Goal: Task Accomplishment & Management: Manage account settings

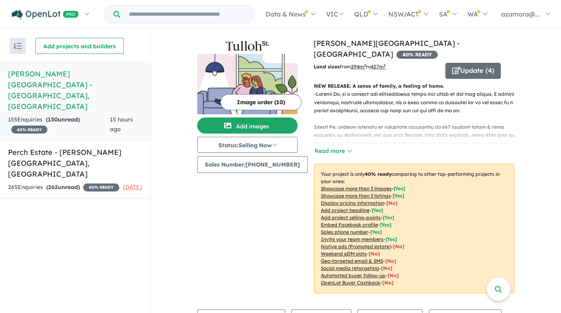
click at [37, 74] on h5 "[PERSON_NAME][GEOGRAPHIC_DATA] - [GEOGRAPHIC_DATA] , [GEOGRAPHIC_DATA]" at bounding box center [75, 89] width 134 height 43
click at [64, 71] on h5 "[PERSON_NAME][GEOGRAPHIC_DATA] - [GEOGRAPHIC_DATA] , [GEOGRAPHIC_DATA]" at bounding box center [75, 89] width 134 height 43
click at [16, 72] on h5 "[PERSON_NAME][GEOGRAPHIC_DATA] - [GEOGRAPHIC_DATA] , [GEOGRAPHIC_DATA]" at bounding box center [75, 89] width 134 height 43
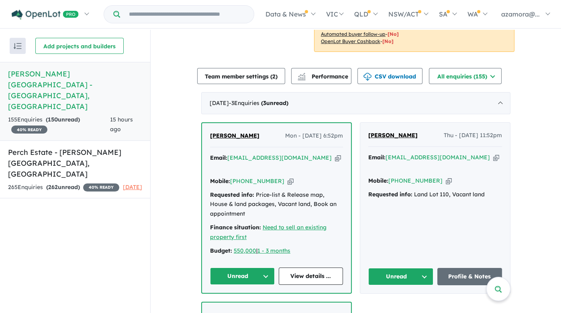
scroll to position [281, 0]
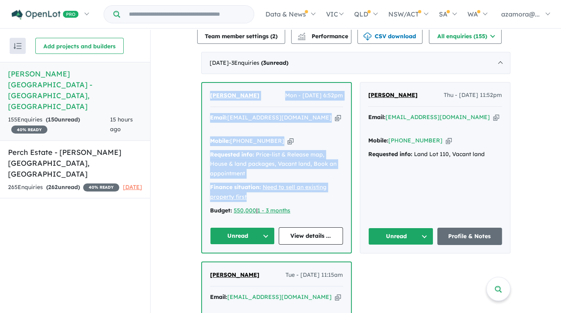
drag, startPoint x: 206, startPoint y: 74, endPoint x: 331, endPoint y: 179, distance: 163.1
click at [331, 179] on div "[PERSON_NAME] Mon - [DATE] 6:52pm Email: [EMAIL_ADDRESS][DOMAIN_NAME] Copied! M…" at bounding box center [276, 168] width 149 height 170
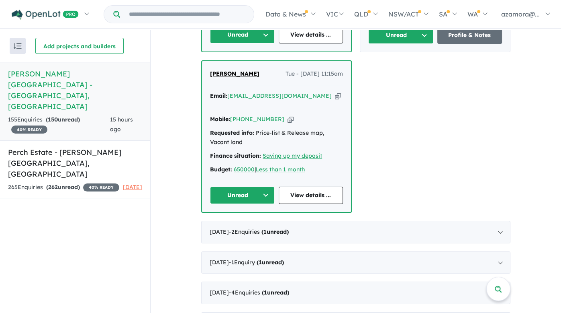
scroll to position [442, 0]
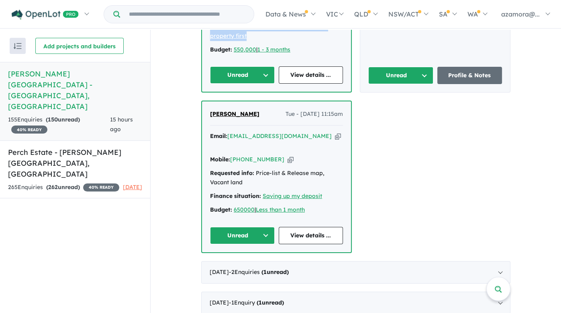
click at [264, 227] on button "Unread" at bounding box center [242, 235] width 65 height 17
click at [248, 264] on button "Assigned" at bounding box center [245, 273] width 70 height 18
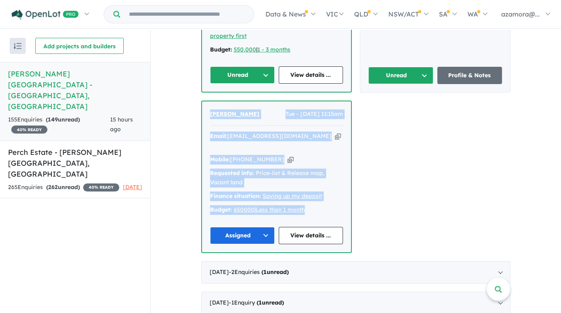
drag, startPoint x: 327, startPoint y: 183, endPoint x: 198, endPoint y: 98, distance: 154.6
copy div "[PERSON_NAME] Tue - [DATE] 11:15am Email: [EMAIL_ADDRESS][DOMAIN_NAME] Copied! …"
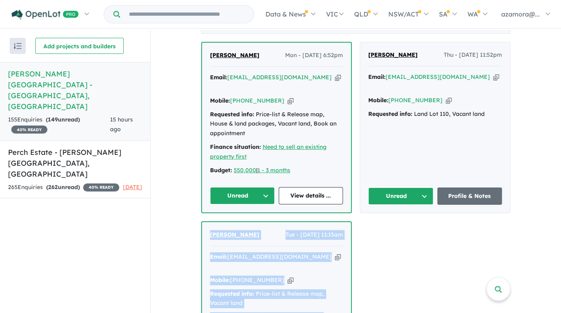
scroll to position [281, 0]
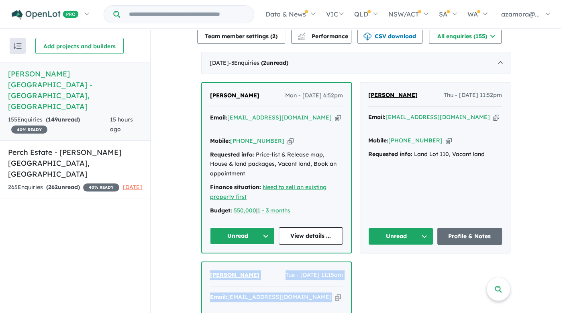
click at [416, 227] on button "Unread" at bounding box center [400, 235] width 65 height 17
click at [407, 264] on button "Assigned" at bounding box center [404, 273] width 70 height 18
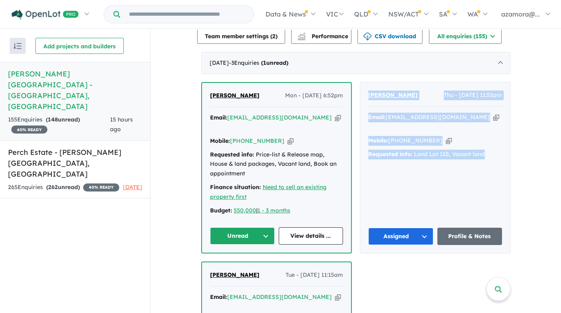
drag, startPoint x: 362, startPoint y: 82, endPoint x: 494, endPoint y: 137, distance: 142.9
click at [494, 137] on div "[PERSON_NAME] Thu - [DATE] 11:52pm Email: [EMAIL_ADDRESS][DOMAIN_NAME] Copied! …" at bounding box center [435, 167] width 150 height 170
copy div "[PERSON_NAME] Thu - [DATE] 11:52pm Email: [EMAIL_ADDRESS][DOMAIN_NAME] Copied! …"
click at [260, 227] on button "Unread" at bounding box center [242, 235] width 65 height 17
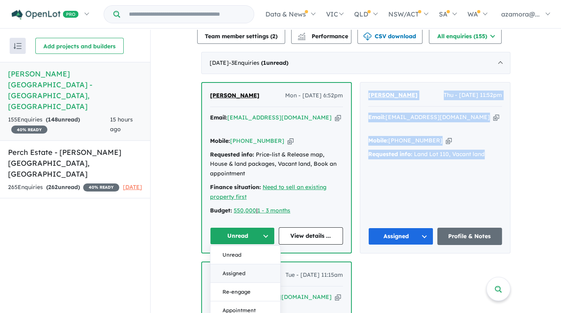
click at [246, 264] on button "Assigned" at bounding box center [245, 273] width 70 height 18
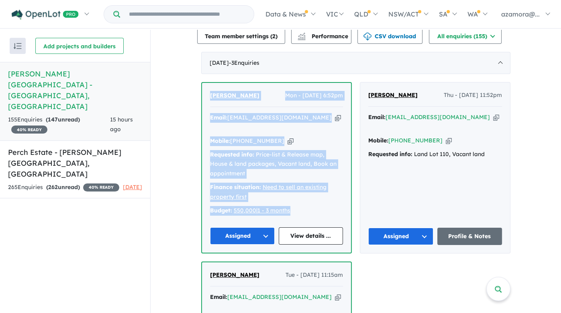
drag, startPoint x: 204, startPoint y: 81, endPoint x: 320, endPoint y: 191, distance: 160.0
click at [320, 191] on div "[PERSON_NAME] Mon - [DATE] 6:52pm Email: [EMAIL_ADDRESS][DOMAIN_NAME] Copied! M…" at bounding box center [276, 168] width 149 height 170
copy div "[PERSON_NAME] Mon - [DATE] 6:52pm Email: [EMAIL_ADDRESS][DOMAIN_NAME] Copied! M…"
